Goal: Task Accomplishment & Management: Manage account settings

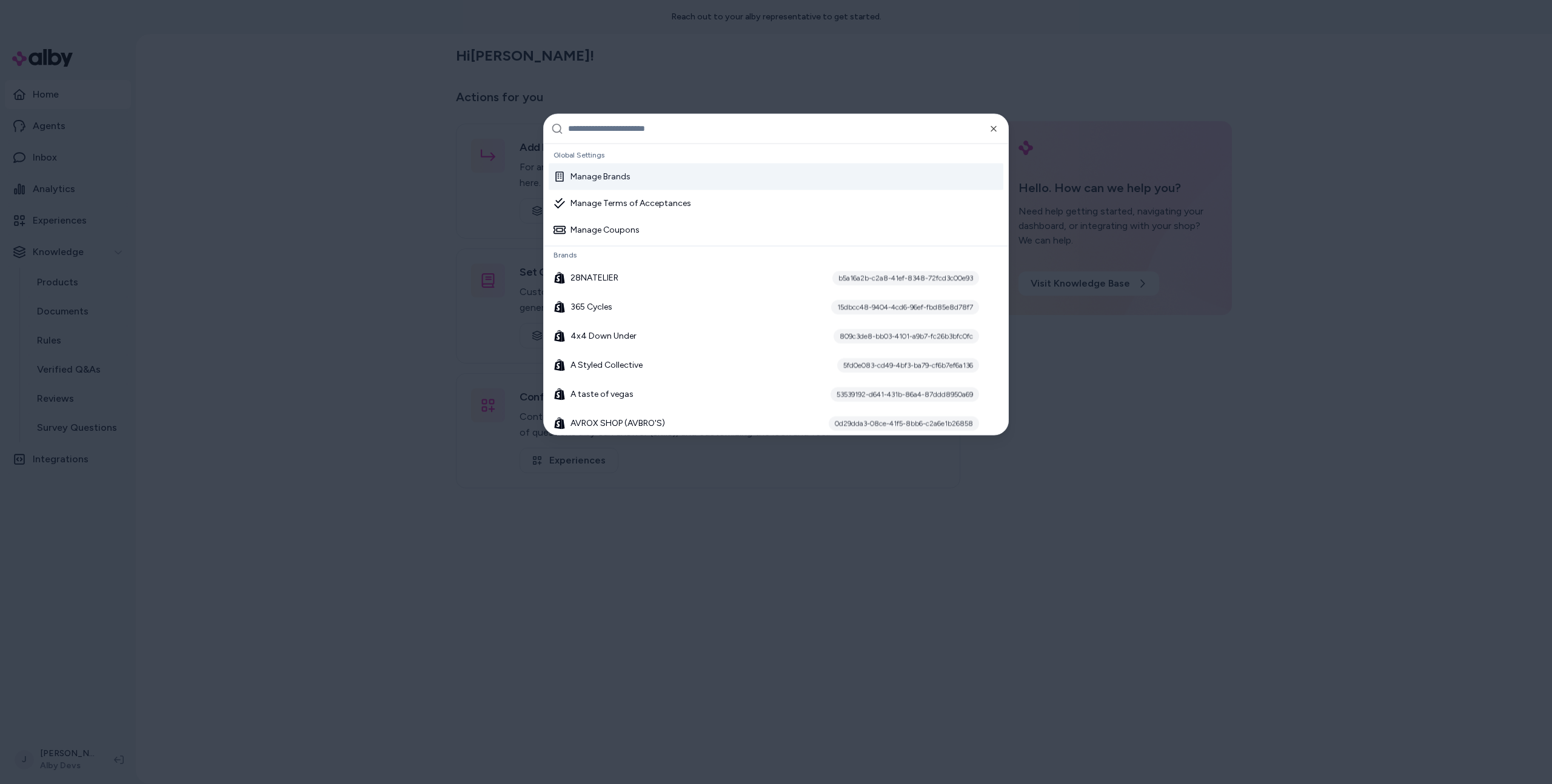
drag, startPoint x: 326, startPoint y: 495, endPoint x: 304, endPoint y: 529, distance: 40.5
click at [319, 498] on div at bounding box center [776, 392] width 1552 height 784
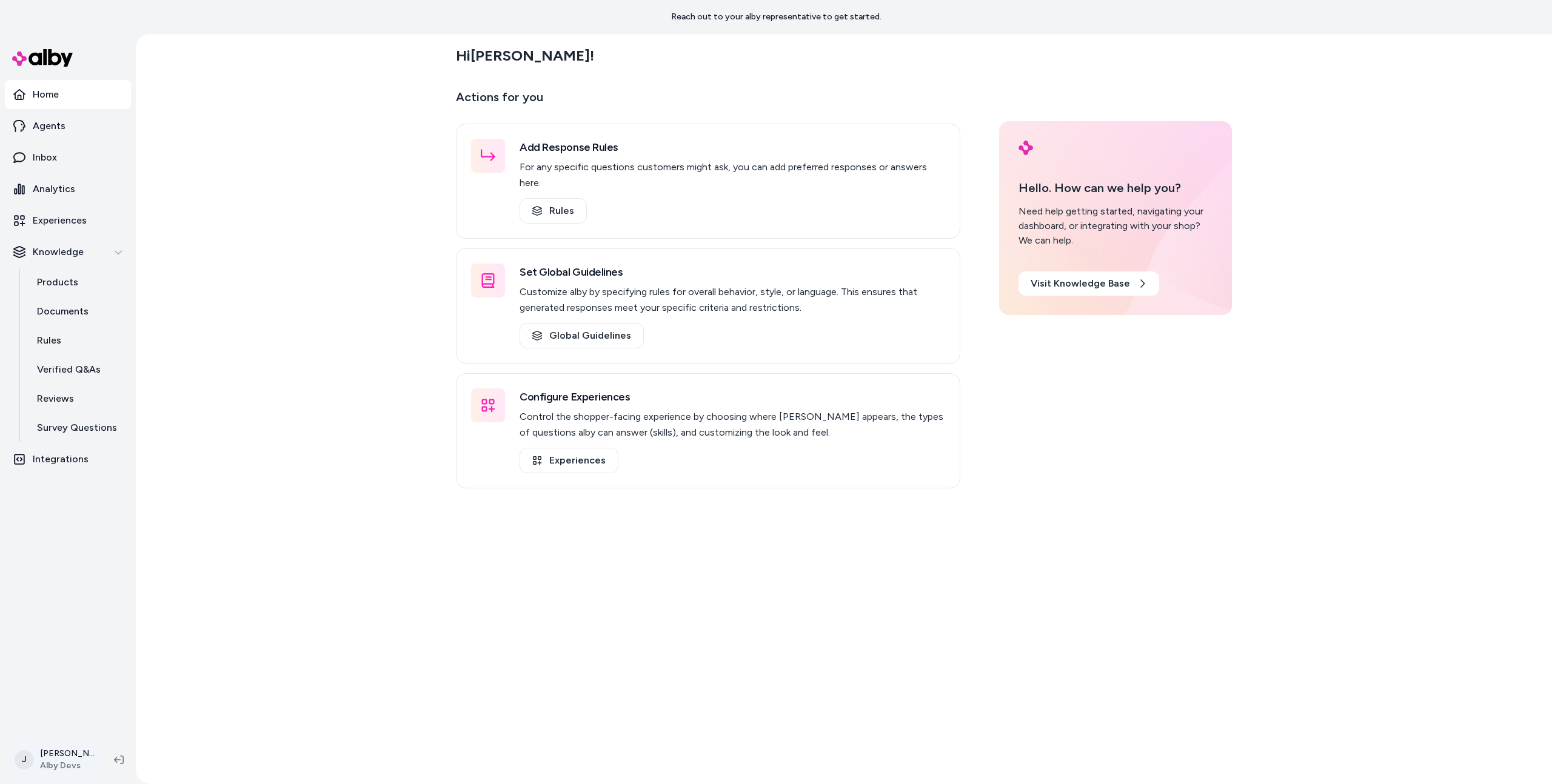
click at [61, 767] on html "Reach out to your alby representative to get started. Home Agents Inbox Analyti…" at bounding box center [776, 392] width 1552 height 784
click at [51, 632] on link "Settings" at bounding box center [108, 623] width 191 height 29
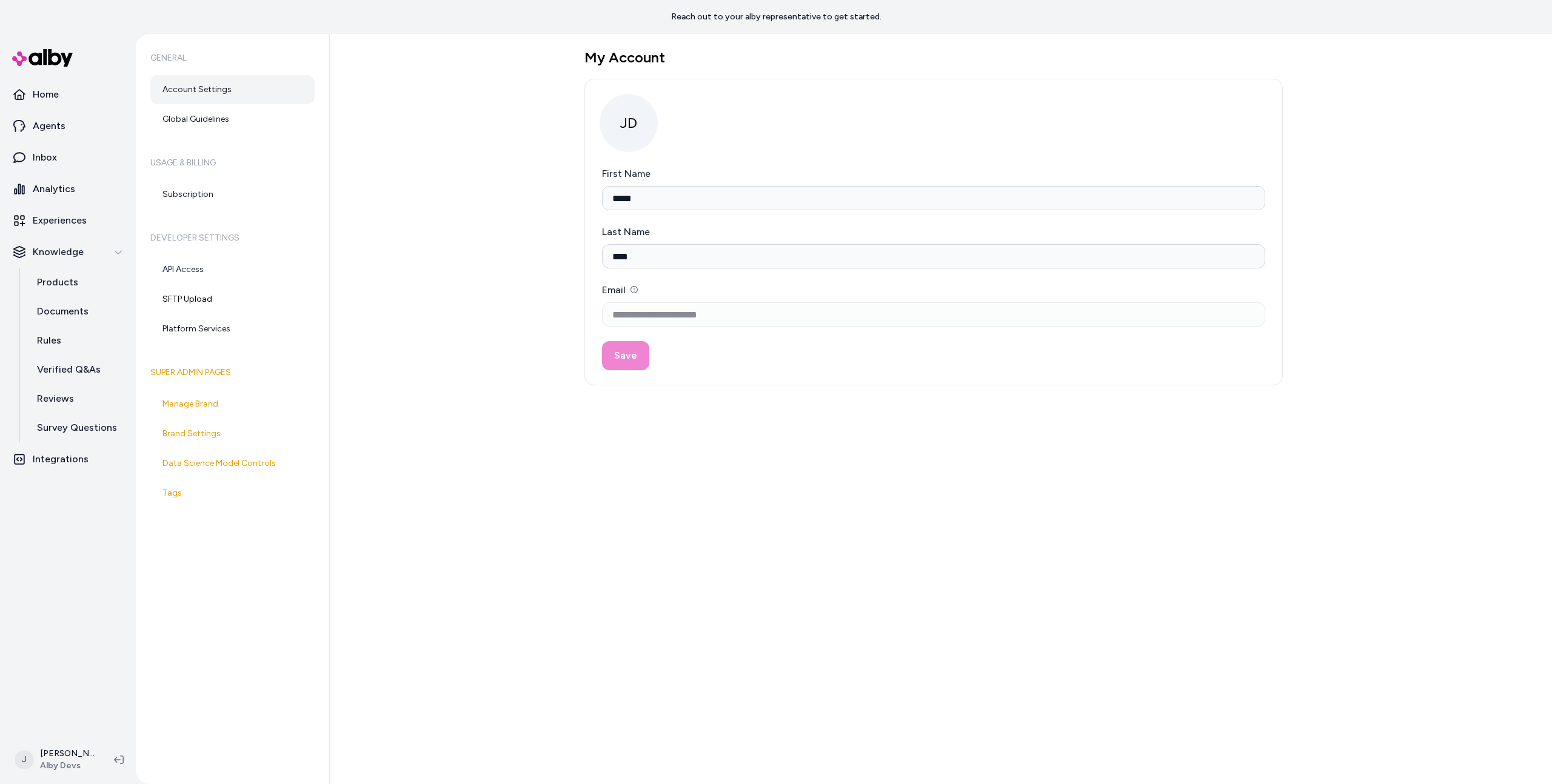
click at [385, 547] on div "**********" at bounding box center [941, 408] width 1222 height 750
click at [191, 444] on link "Brand Settings" at bounding box center [232, 433] width 164 height 29
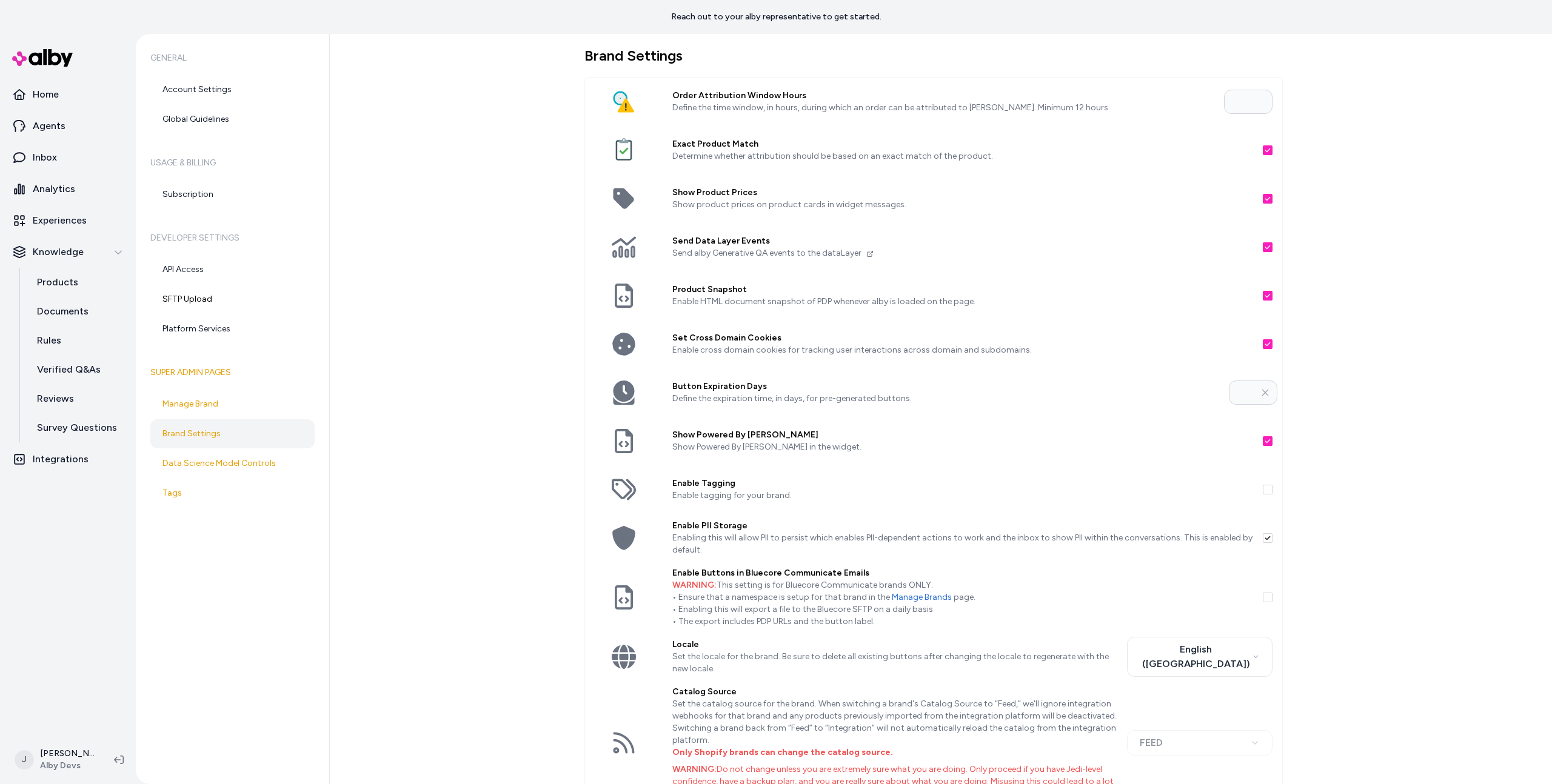
scroll to position [4, 0]
click at [390, 457] on div "Brand Settings Order Attribution Window Hours Define the time window, in hours,…" at bounding box center [941, 408] width 1222 height 750
click at [475, 271] on div "Brand Settings Order Attribution Window Hours Define the time window, in hours,…" at bounding box center [941, 408] width 1222 height 750
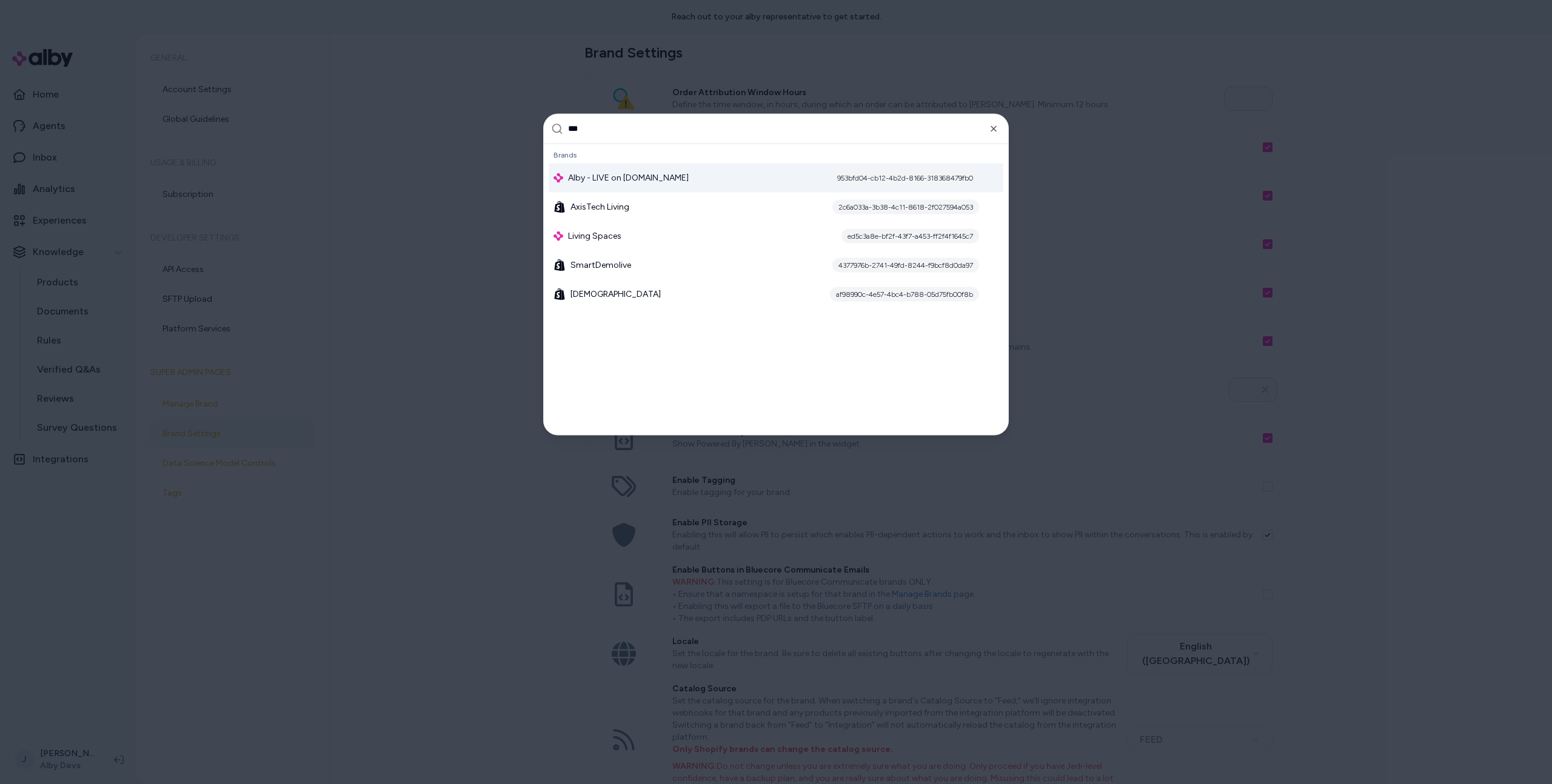
type input "****"
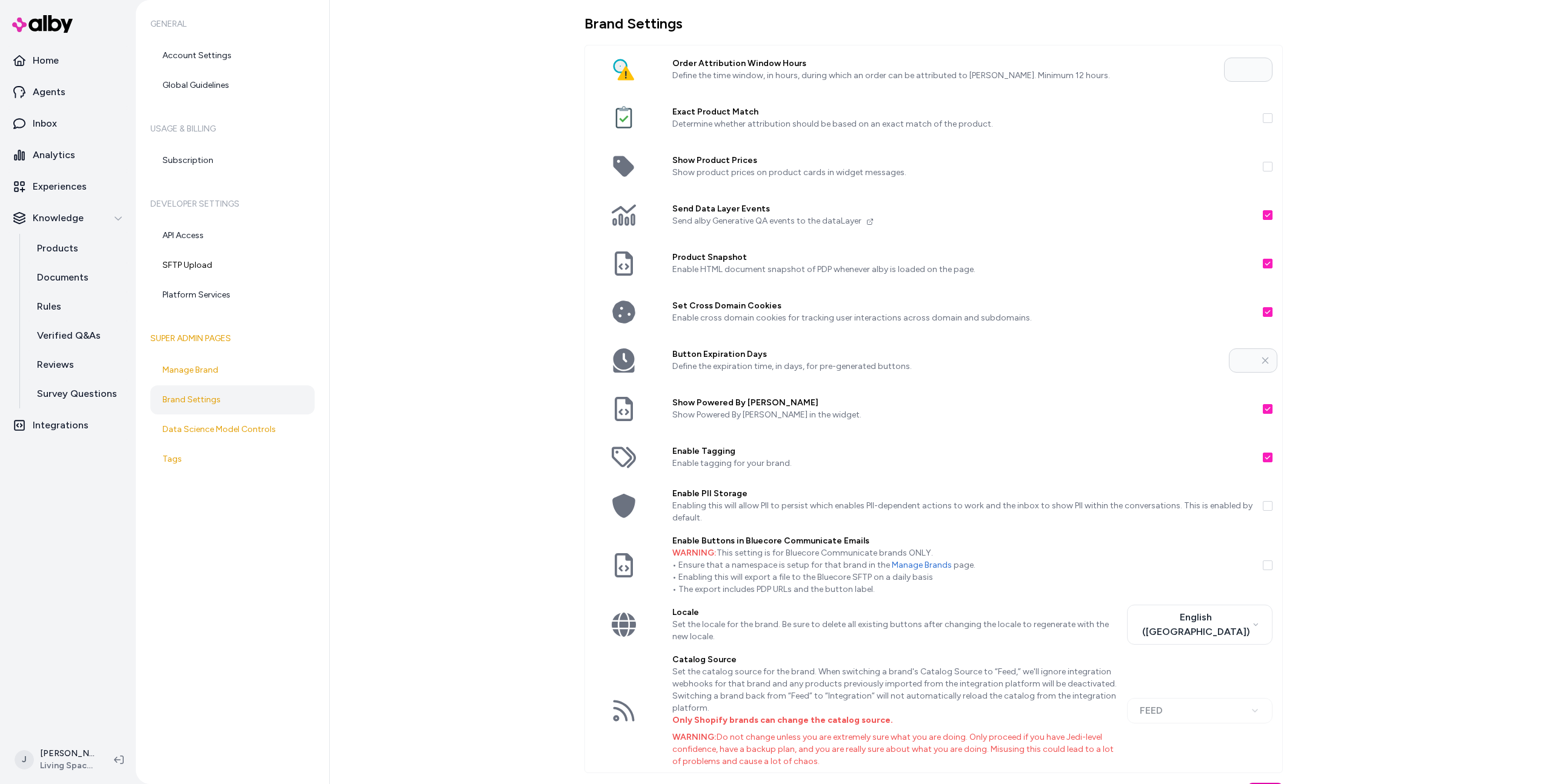
click at [475, 360] on div "Brand Settings Order Attribution Window Hours Define the time window, in hours,…" at bounding box center [941, 392] width 1222 height 784
